Goal: Communication & Community: Connect with others

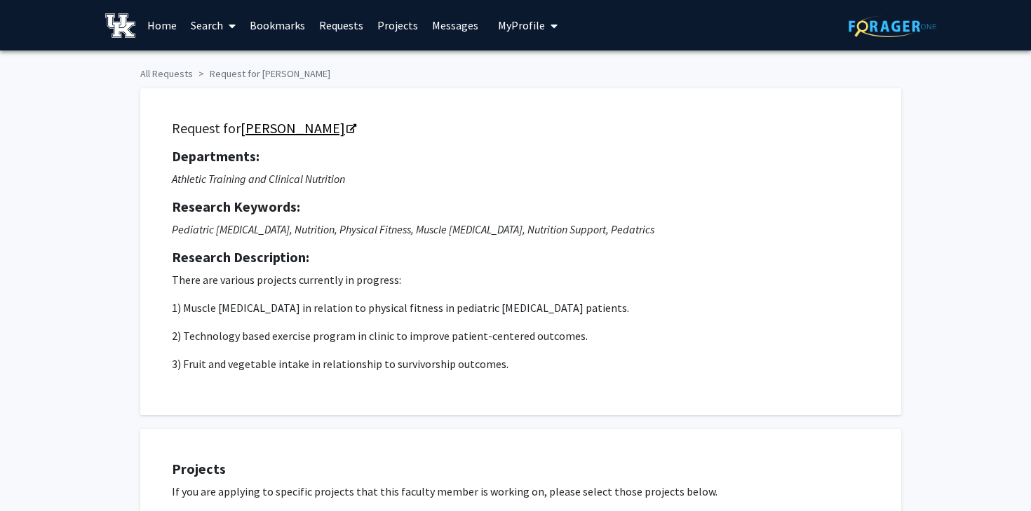
drag, startPoint x: 238, startPoint y: 128, endPoint x: 317, endPoint y: 125, distance: 78.6
click at [317, 125] on h5 "Request for [PERSON_NAME]" at bounding box center [521, 128] width 698 height 17
copy h5 "[PERSON_NAME]"
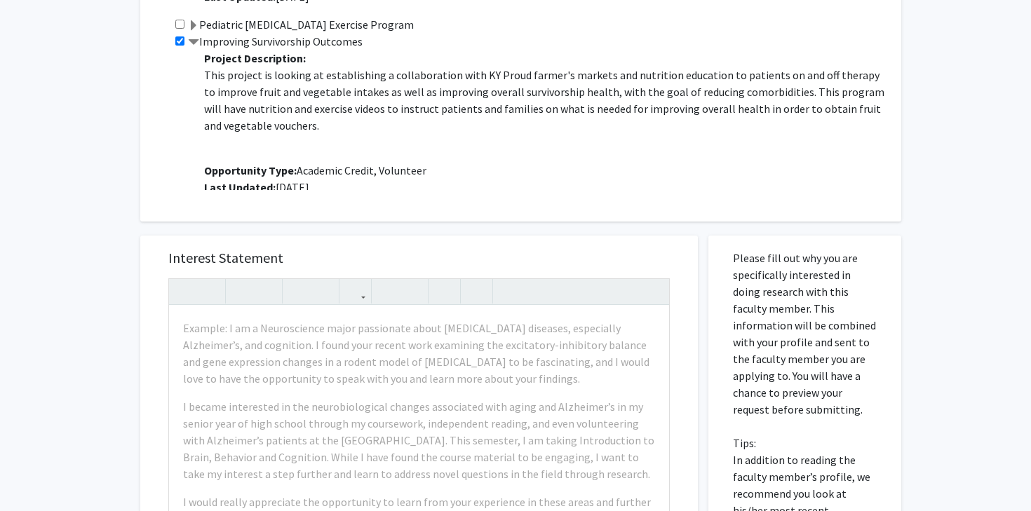
scroll to position [660, 0]
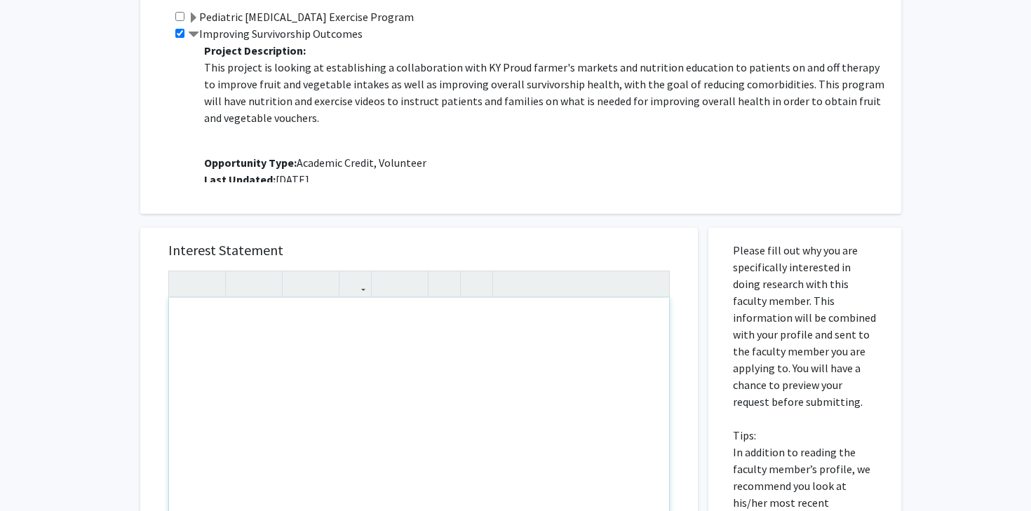
click at [355, 358] on div "Note to users with screen readers: Please press Alt+0 or Option+0 to deactivate…" at bounding box center [419, 458] width 500 height 321
paste div "Note to users with screen readers: Please press Alt+0 or Option+0 to deactivate…"
type textarea "<p>Dear [PERSON_NAME], </p><p>My name is [PERSON_NAME], and I am a Human Health…"
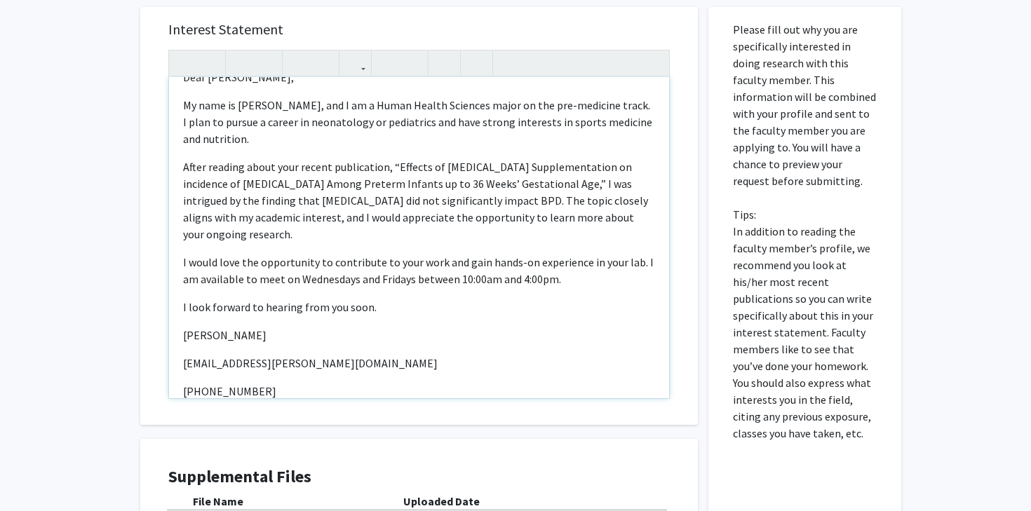
scroll to position [49, 0]
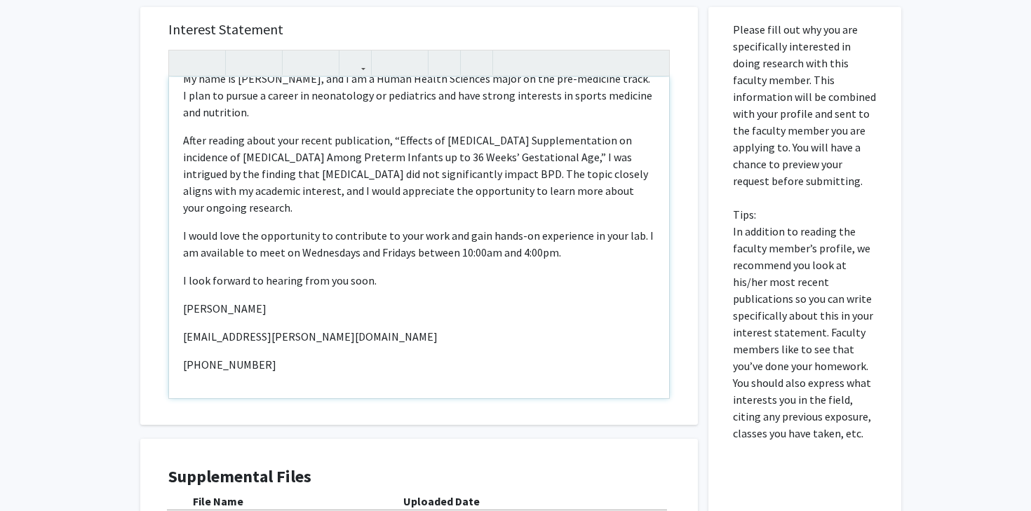
click at [375, 282] on p "I look forward to hearing from you soon." at bounding box center [419, 280] width 472 height 17
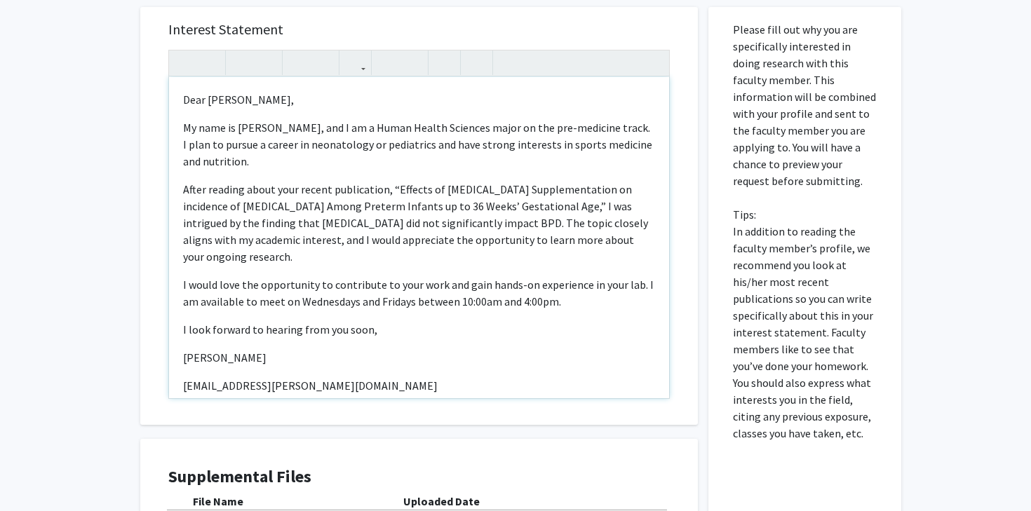
scroll to position [781, 0]
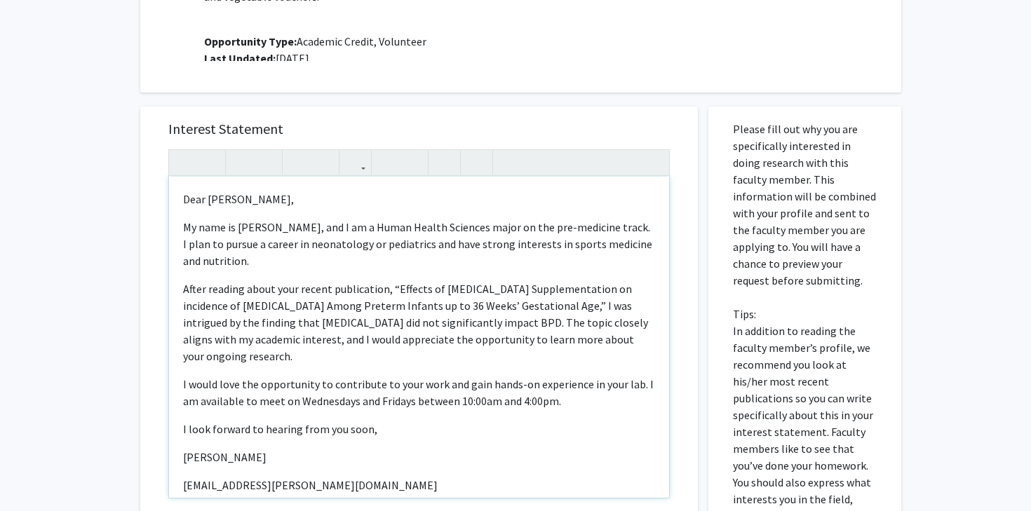
click at [198, 201] on p "Dear [PERSON_NAME]," at bounding box center [419, 199] width 472 height 17
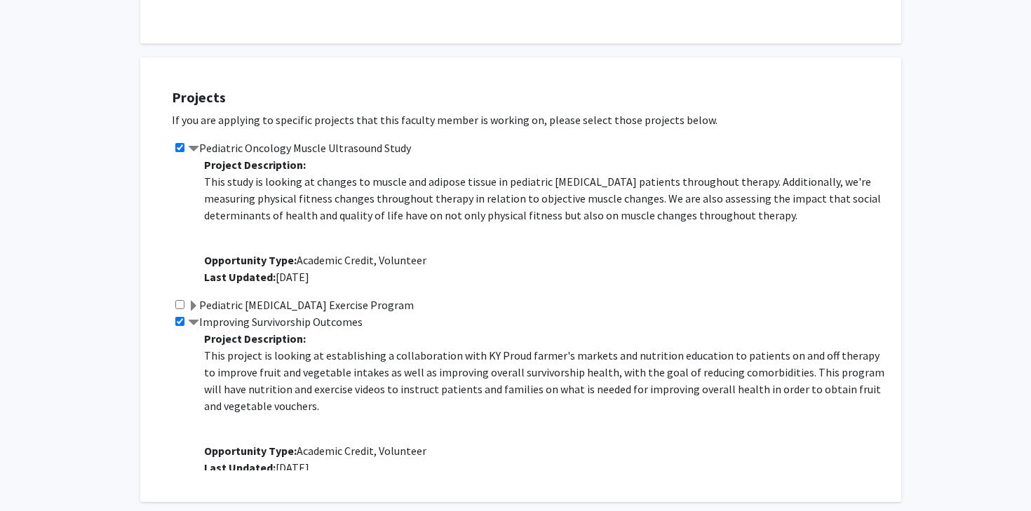
scroll to position [634, 0]
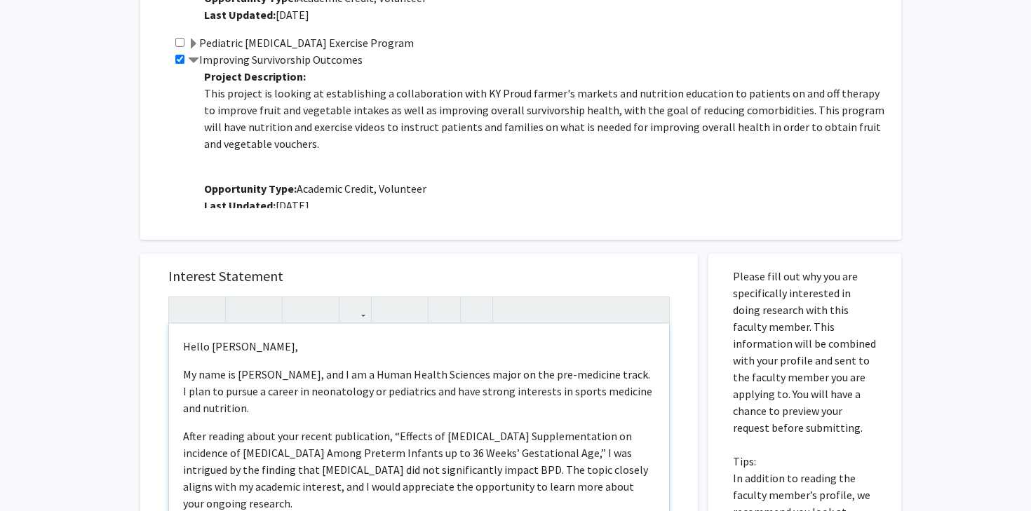
click at [227, 343] on p "Hello [PERSON_NAME]," at bounding box center [419, 346] width 472 height 17
type textarea "<p>Hello [PERSON_NAME], </p><p>My name is [PERSON_NAME], and I am a Human Healt…"
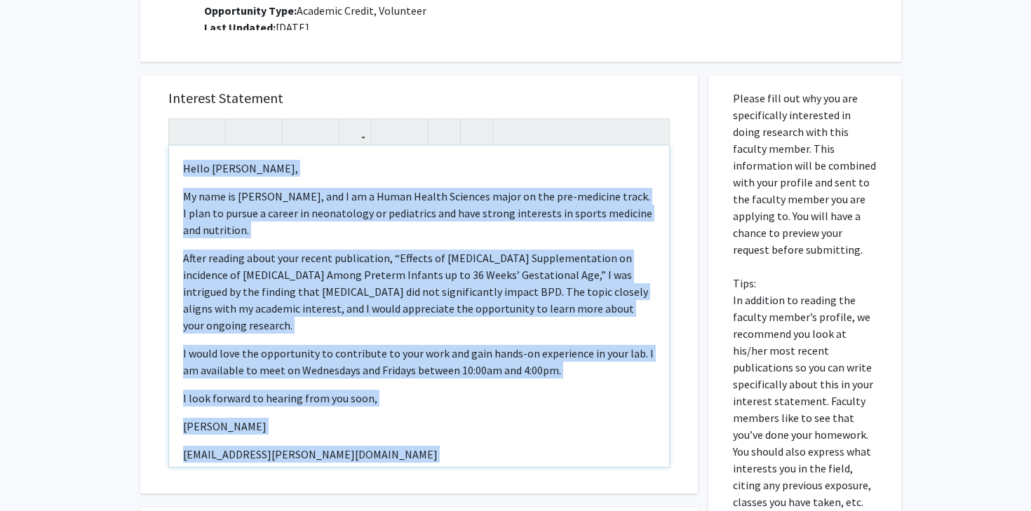
scroll to position [49, 0]
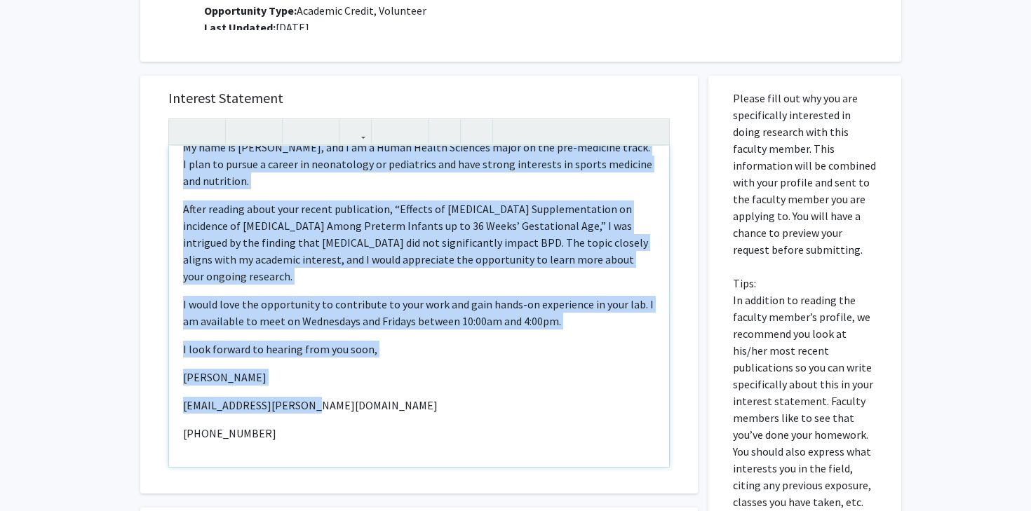
drag, startPoint x: 184, startPoint y: 168, endPoint x: 364, endPoint y: 408, distance: 300.1
click at [364, 408] on div "Hello [PERSON_NAME], My name is [PERSON_NAME], and I am a Human Health Science…" at bounding box center [419, 306] width 500 height 321
copy div "Hello [PERSON_NAME], My name is [PERSON_NAME], and I am a Human Health Science…"
